Goal: Information Seeking & Learning: Compare options

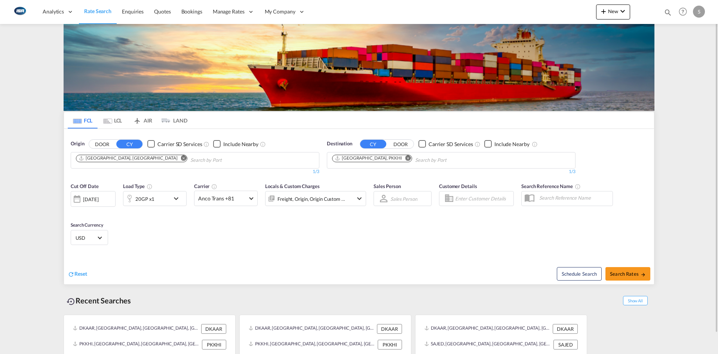
click at [406, 158] on md-icon "Remove" at bounding box center [409, 158] width 6 height 6
click at [387, 163] on body "Analytics Reports Dashboard Rate Search Enquiries Quotes Bookings" at bounding box center [359, 177] width 718 height 354
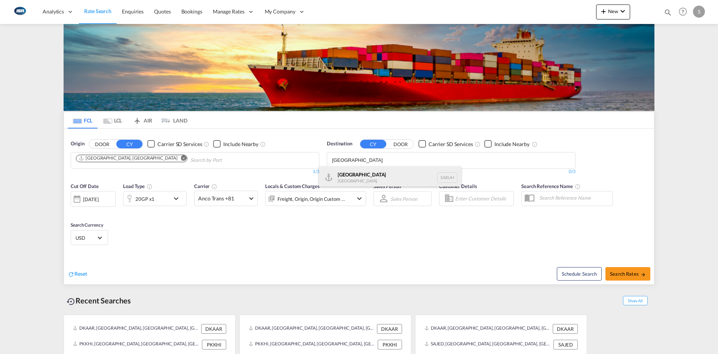
type input "[GEOGRAPHIC_DATA]"
click at [376, 169] on div "[GEOGRAPHIC_DATA] [GEOGRAPHIC_DATA] [GEOGRAPHIC_DATA]" at bounding box center [390, 177] width 142 height 22
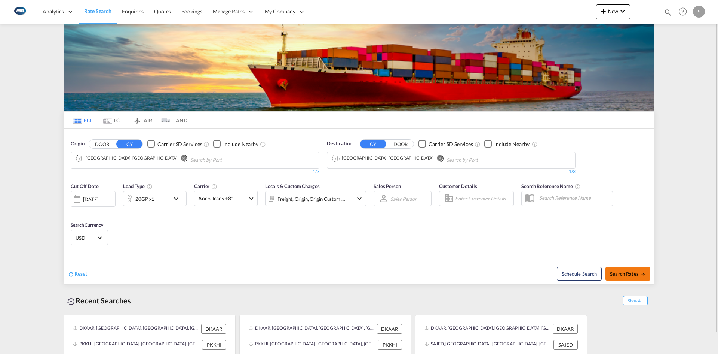
click at [635, 270] on button "Search Rates" at bounding box center [628, 273] width 45 height 13
type input "DKAAR to SARUH / [DATE]"
